Goal: Task Accomplishment & Management: Manage account settings

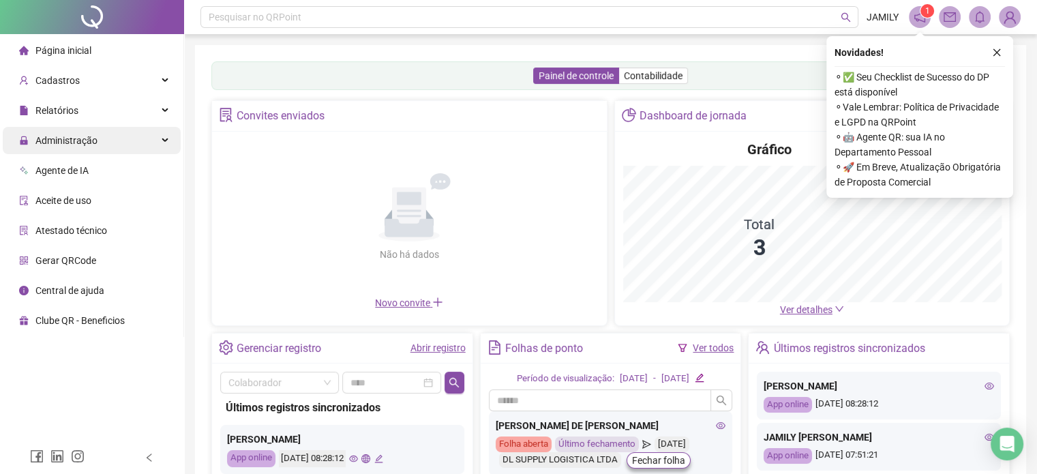
click at [91, 148] on span "Administração" at bounding box center [58, 140] width 78 height 27
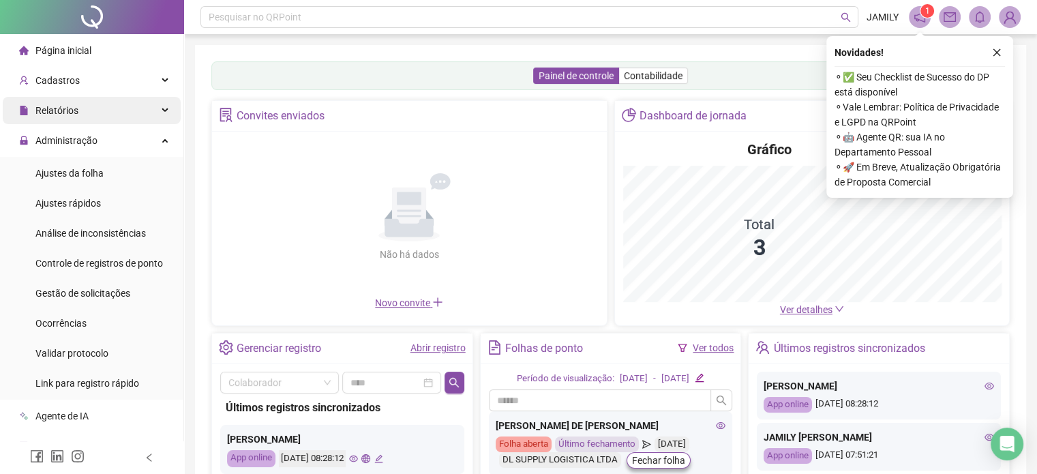
click at [106, 110] on div "Relatórios" at bounding box center [92, 110] width 178 height 27
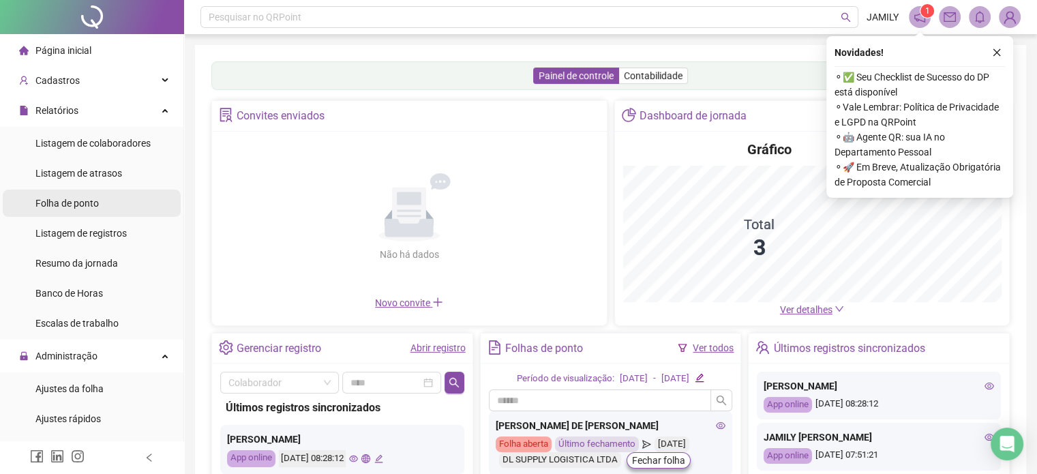
click at [88, 198] on span "Folha de ponto" at bounding box center [66, 203] width 63 height 11
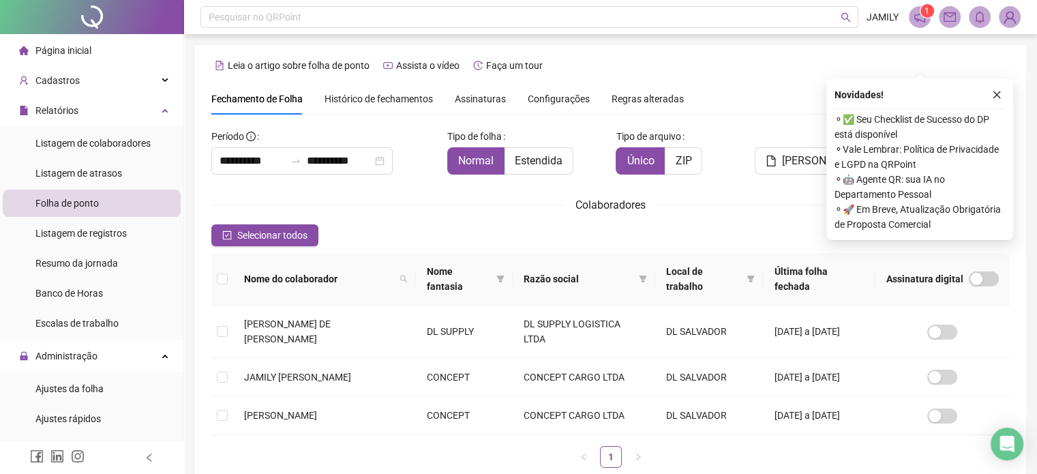
scroll to position [42, 0]
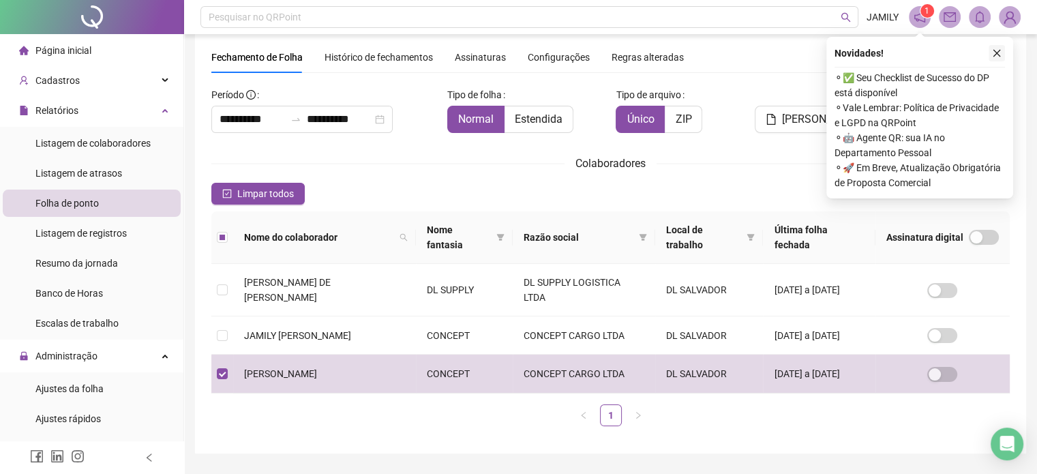
click at [998, 51] on icon "close" at bounding box center [998, 54] width 8 height 8
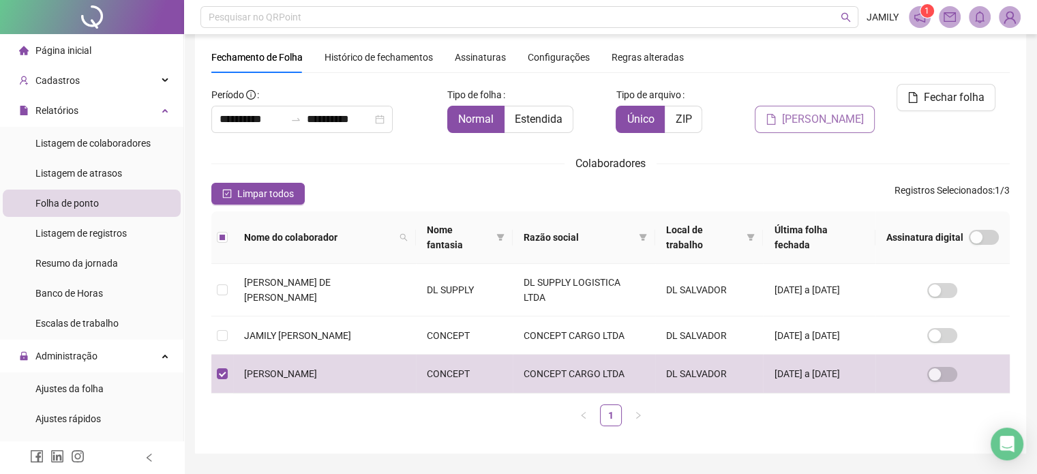
click at [829, 111] on span "[PERSON_NAME]" at bounding box center [823, 119] width 82 height 16
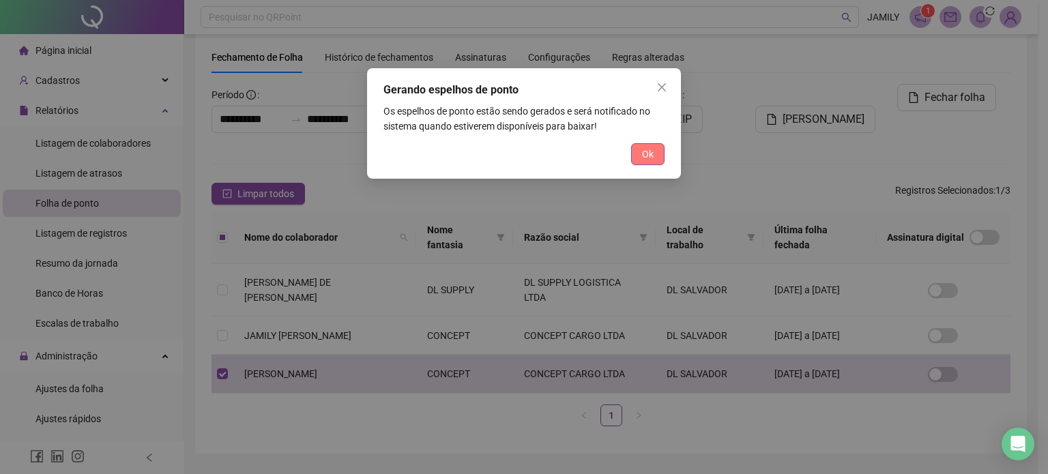
click at [650, 158] on span "Ok" at bounding box center [648, 154] width 12 height 15
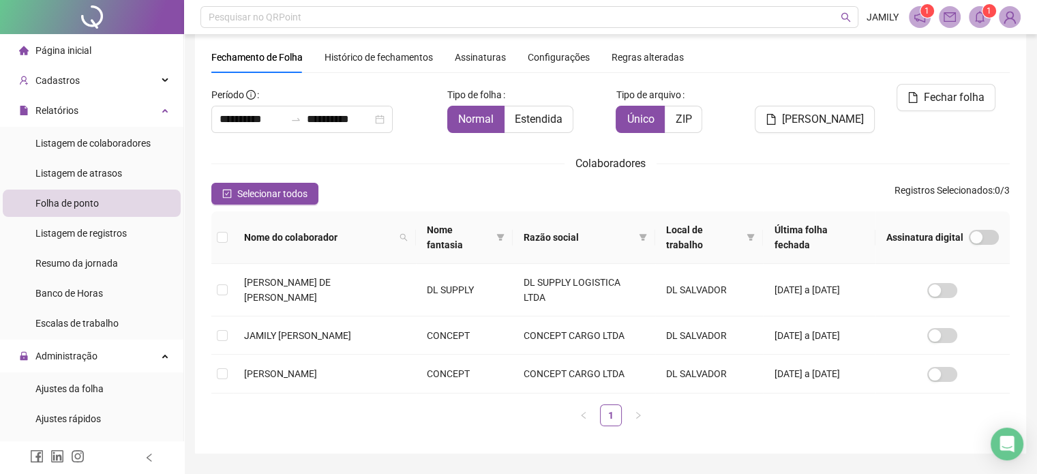
click at [969, 23] on span at bounding box center [980, 17] width 22 height 22
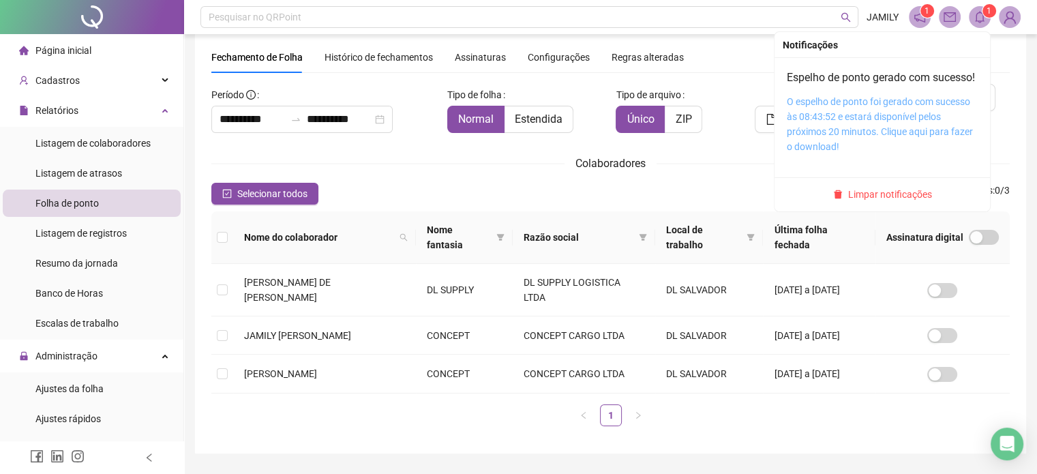
click at [847, 120] on link "O espelho de ponto foi gerado com sucesso às 08:43:52 e estará disponível pelos…" at bounding box center [880, 124] width 186 height 56
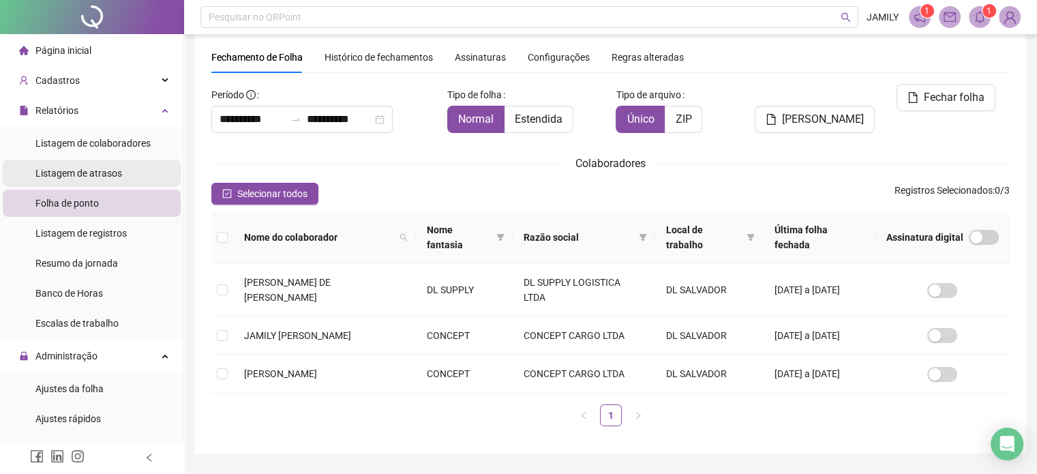
click at [111, 168] on span "Listagem de atrasos" at bounding box center [78, 173] width 87 height 11
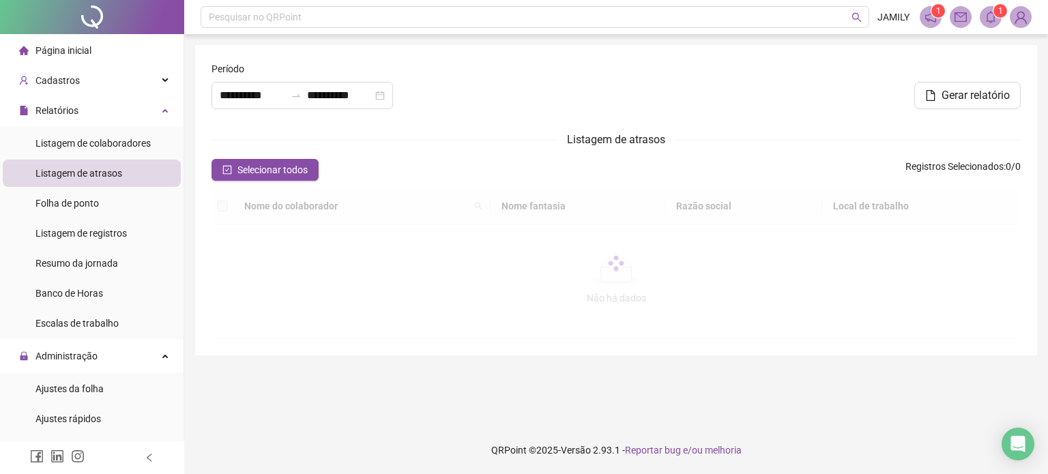
type input "**********"
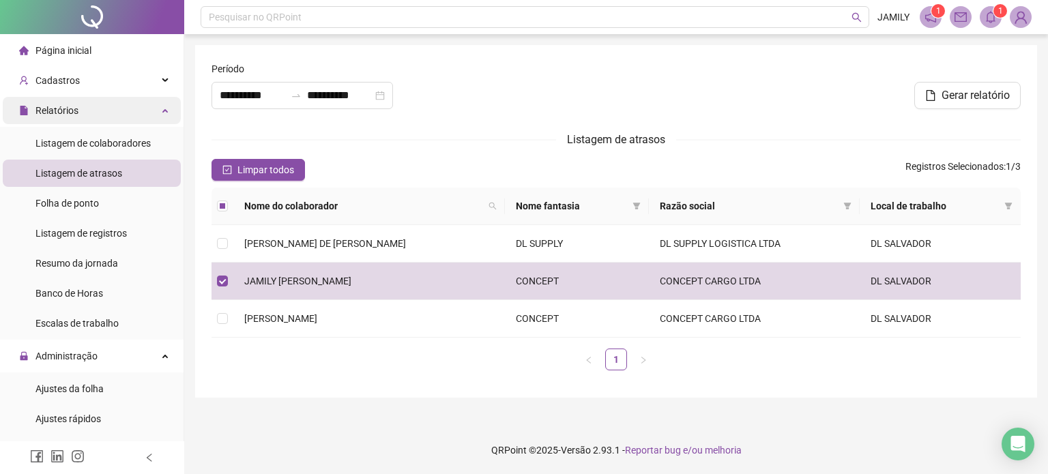
click at [98, 117] on div "Relatórios" at bounding box center [92, 110] width 178 height 27
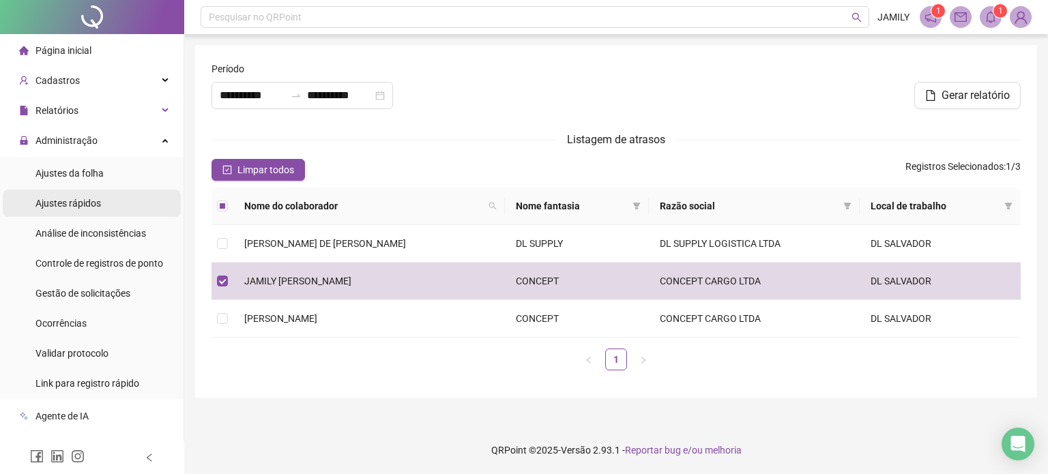
click at [102, 201] on li "Ajustes rápidos" at bounding box center [92, 203] width 178 height 27
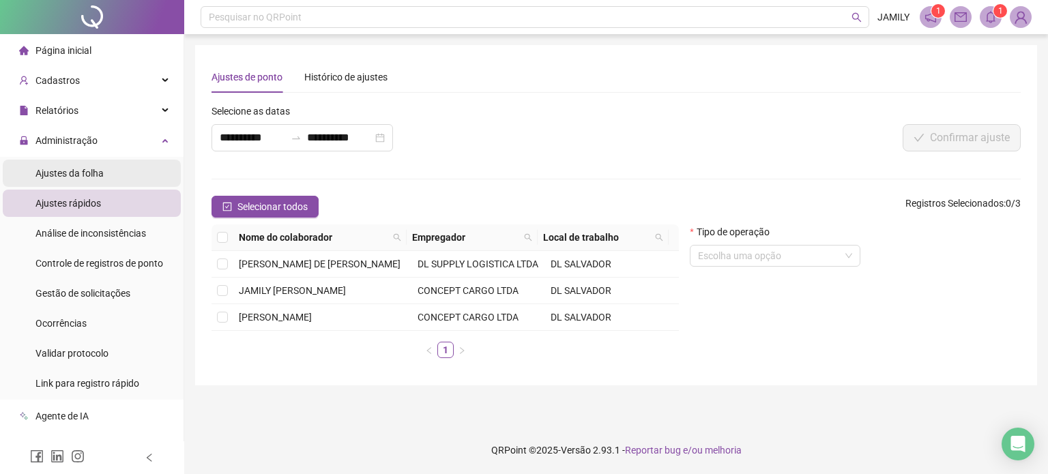
click at [86, 176] on span "Ajustes da folha" at bounding box center [69, 173] width 68 height 11
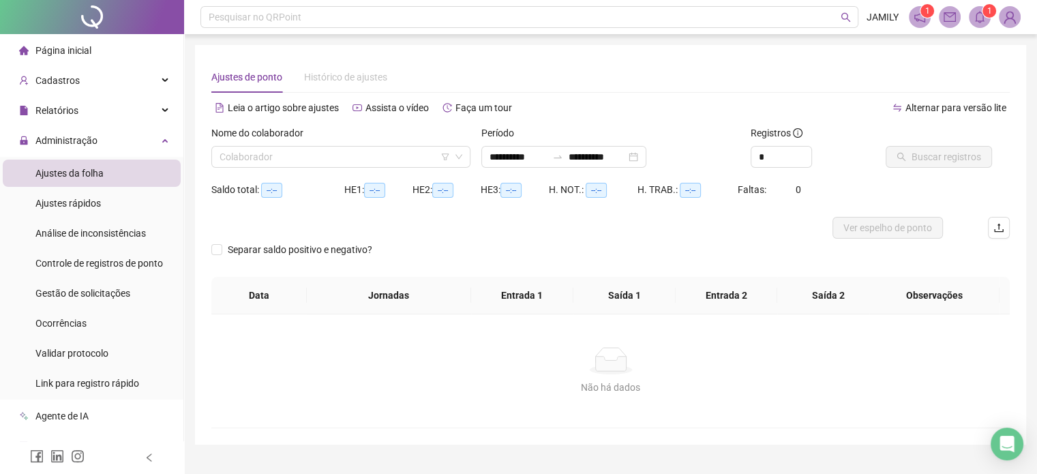
type input "**********"
click at [301, 160] on input "search" at bounding box center [335, 157] width 231 height 20
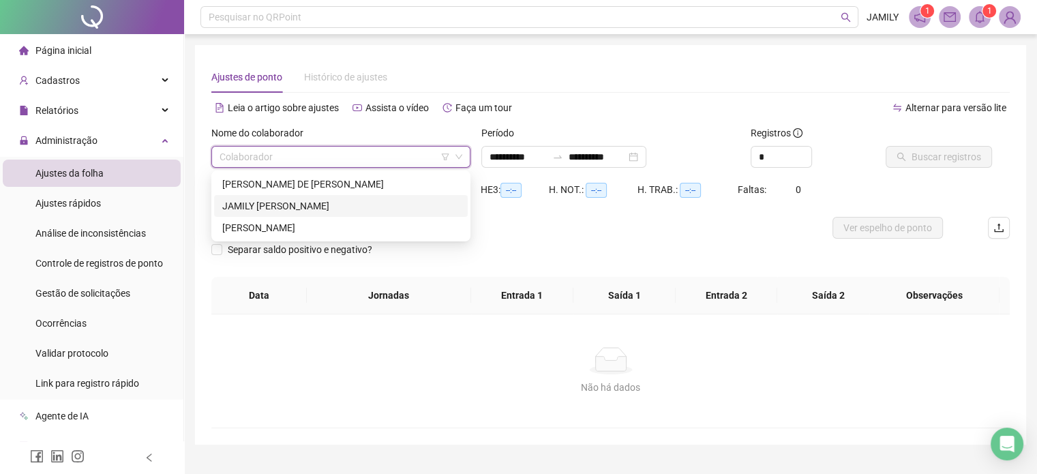
click at [300, 203] on div "JAMILY [PERSON_NAME]" at bounding box center [340, 205] width 237 height 15
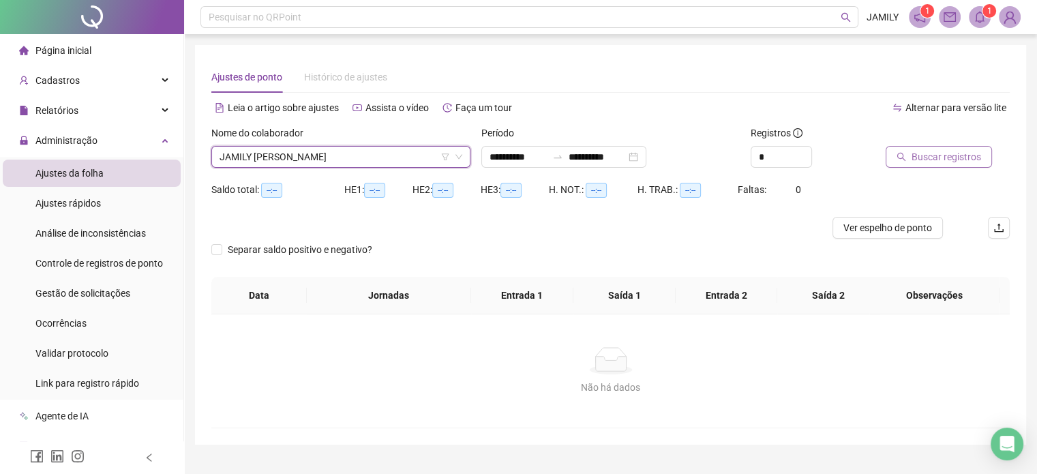
click at [936, 157] on span "Buscar registros" at bounding box center [947, 156] width 70 height 15
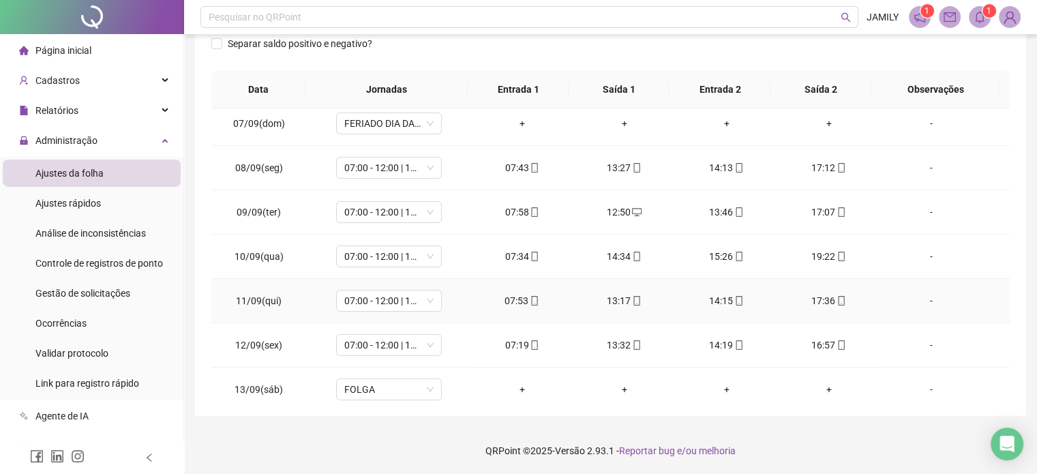
scroll to position [504, 0]
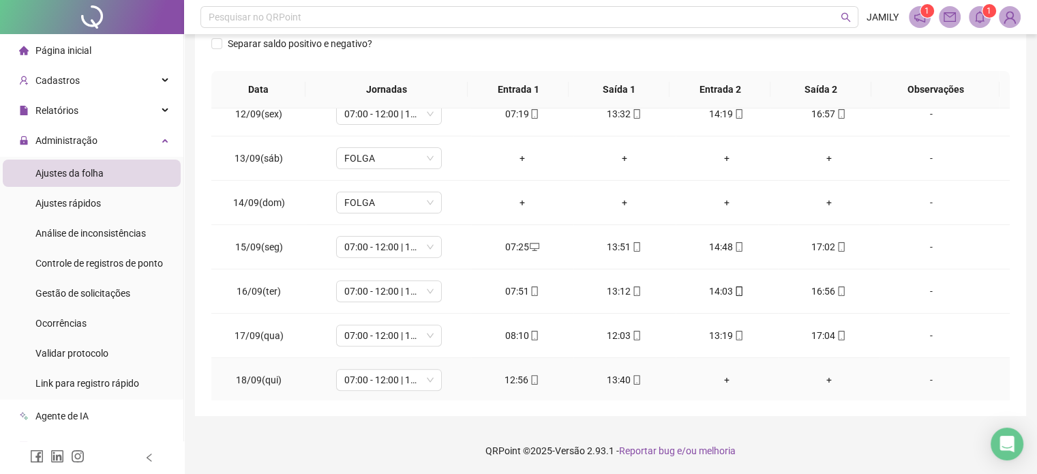
click at [720, 376] on div "+" at bounding box center [727, 379] width 80 height 15
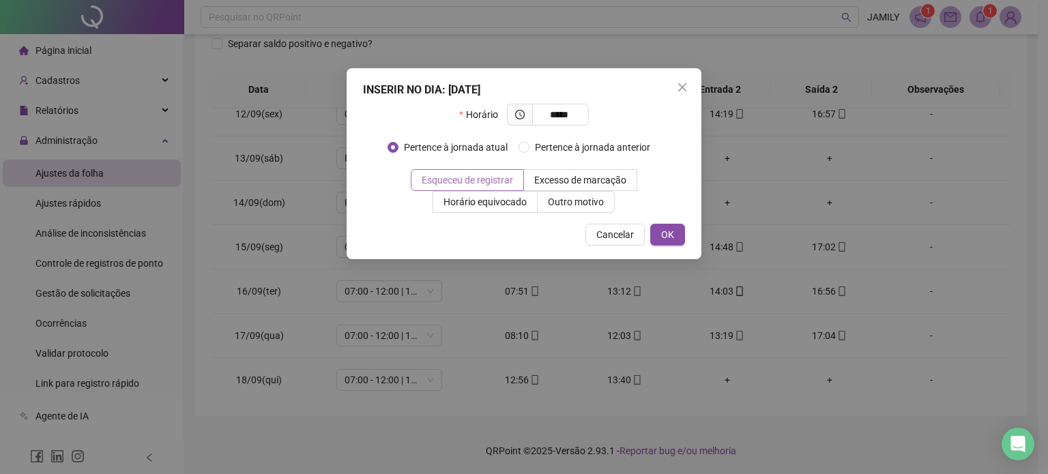
type input "*****"
click at [476, 172] on label "Esqueceu de registrar" at bounding box center [467, 180] width 113 height 22
click at [597, 201] on span "Outro motivo" at bounding box center [576, 201] width 56 height 11
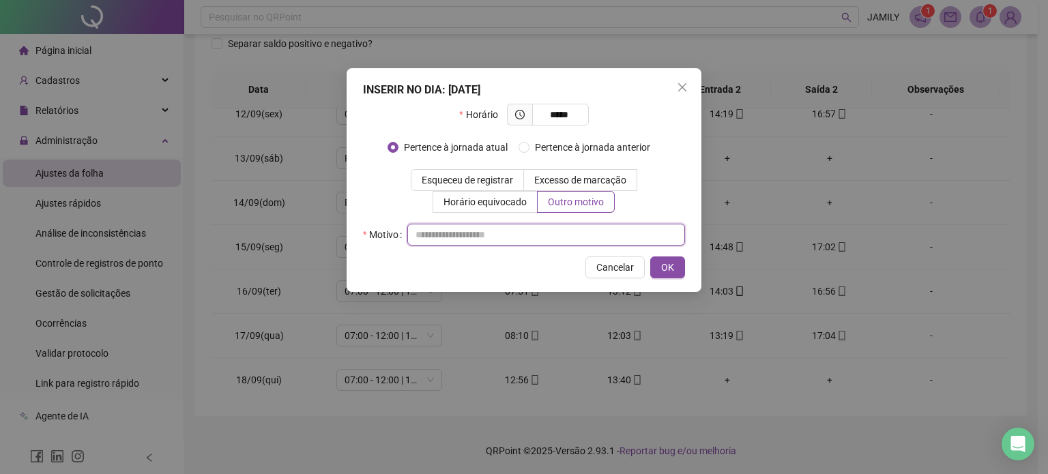
click at [513, 234] on input "text" at bounding box center [546, 235] width 278 height 22
drag, startPoint x: 516, startPoint y: 237, endPoint x: 74, endPoint y: 184, distance: 445.1
click at [78, 200] on div "**********" at bounding box center [524, 237] width 1048 height 474
type input "**********"
click at [668, 263] on span "OK" at bounding box center [667, 267] width 13 height 15
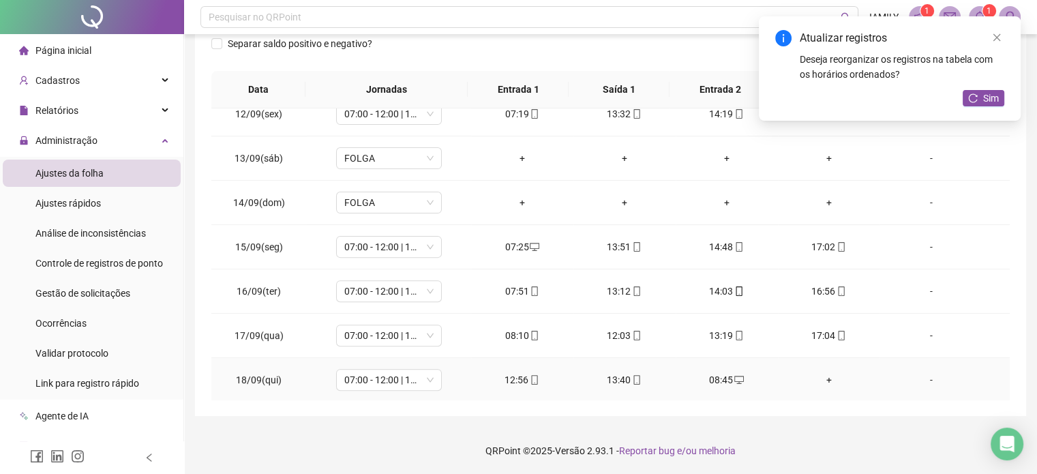
click at [825, 376] on div "+" at bounding box center [829, 379] width 80 height 15
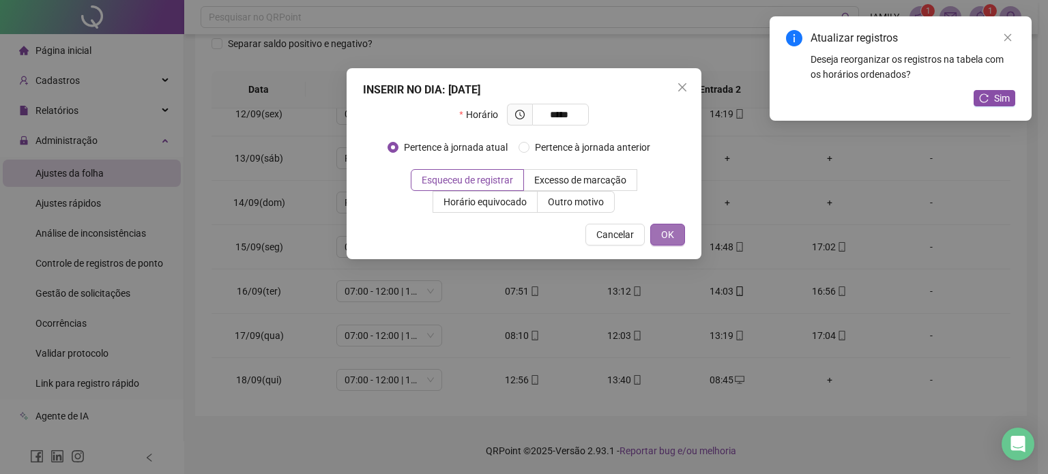
type input "*****"
click at [674, 237] on span "OK" at bounding box center [667, 234] width 13 height 15
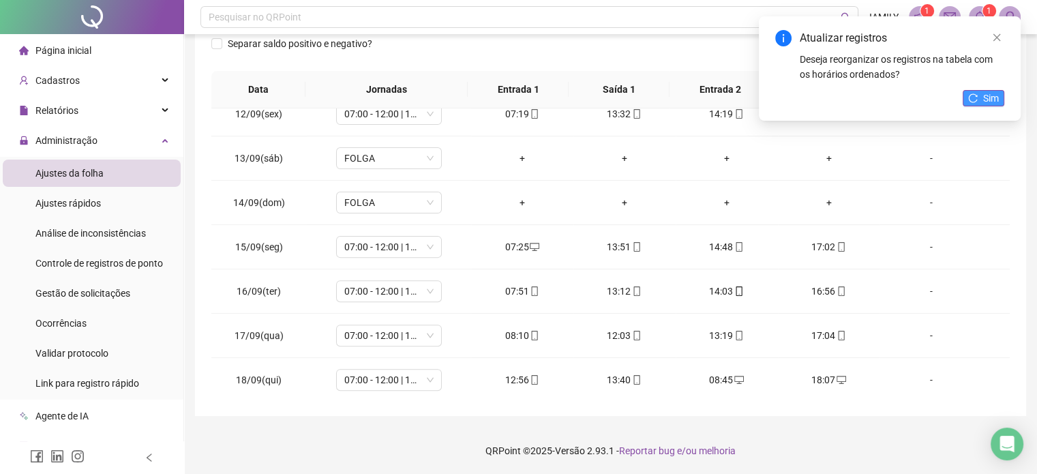
click at [980, 100] on button "Sim" at bounding box center [984, 98] width 42 height 16
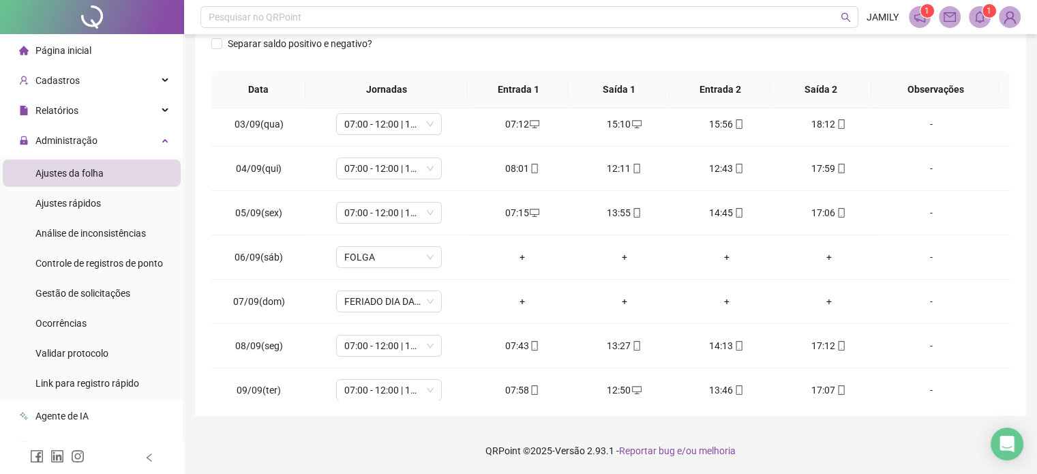
scroll to position [0, 0]
